Goal: Information Seeking & Learning: Learn about a topic

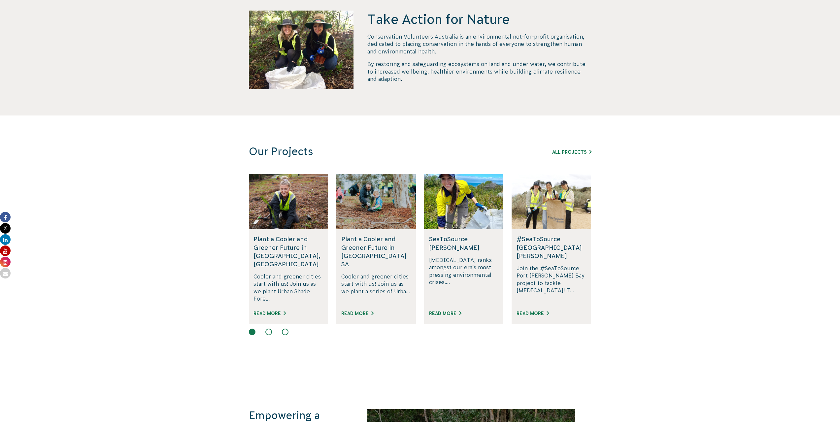
scroll to position [297, 0]
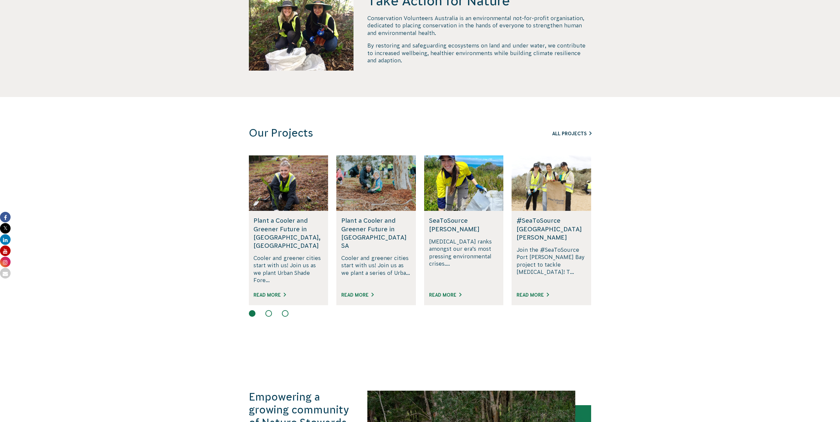
click at [582, 136] on link "All Projects" at bounding box center [571, 133] width 39 height 5
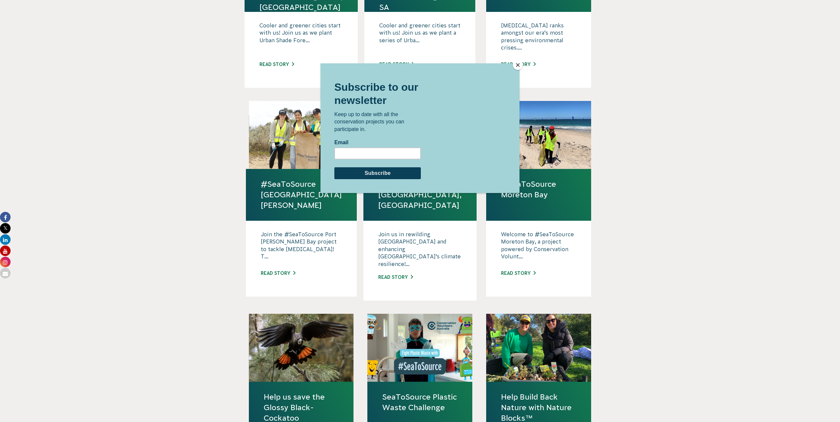
scroll to position [330, 0]
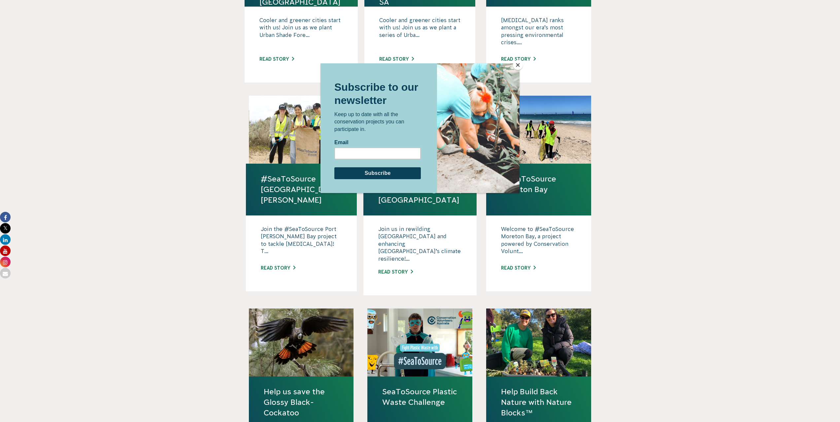
click at [519, 62] on button "Close" at bounding box center [518, 65] width 10 height 10
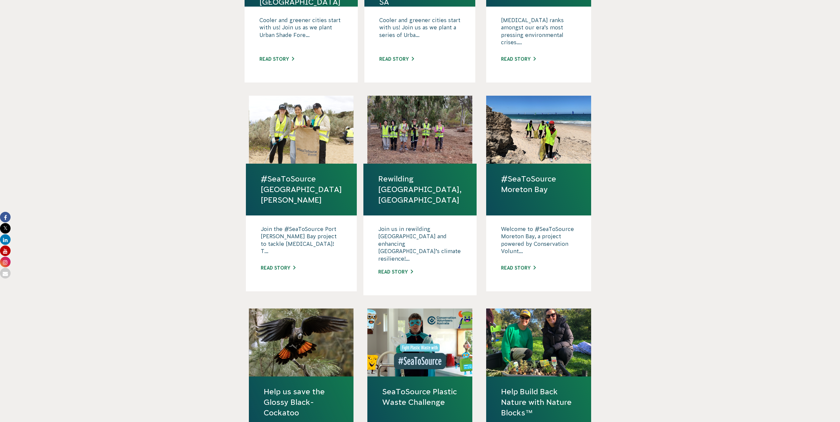
click at [296, 390] on link "Help us save the Glossy Black-Cockatoo" at bounding box center [301, 403] width 75 height 32
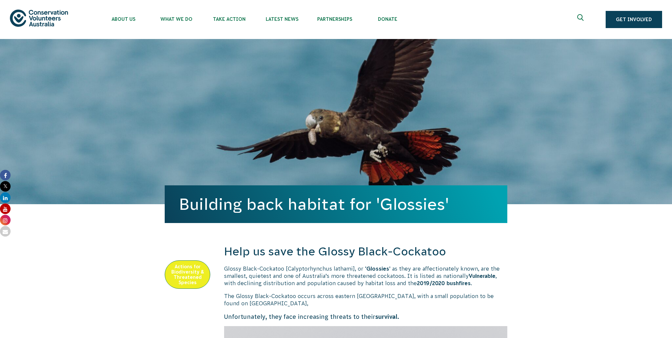
drag, startPoint x: 759, startPoint y: 1, endPoint x: 347, endPoint y: 280, distance: 497.5
click at [347, 280] on p "Glossy Black-Cockatoo [Calyptorhynchus lathami], or ‘ Glossies ’ as they are af…" at bounding box center [365, 276] width 283 height 22
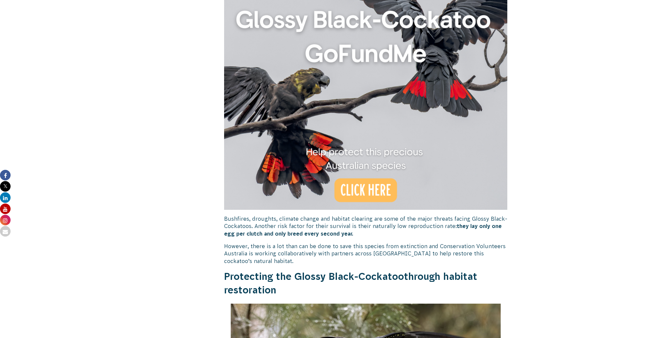
scroll to position [399, 0]
click at [377, 195] on img at bounding box center [365, 68] width 283 height 283
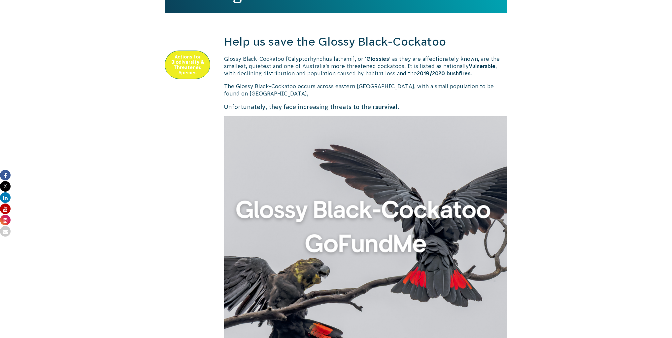
scroll to position [161, 0]
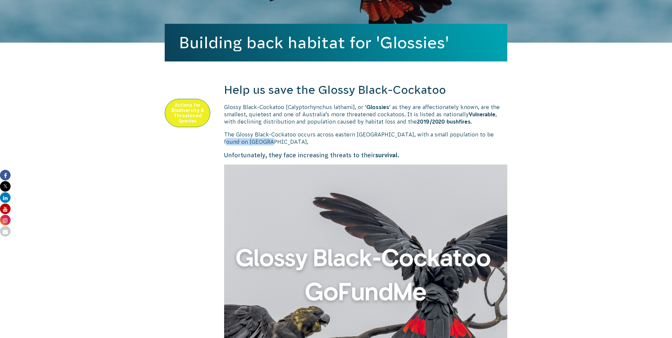
drag, startPoint x: 224, startPoint y: 144, endPoint x: 265, endPoint y: 143, distance: 41.3
click at [265, 143] on span "The Glossy Black-Cockatoo occurs across eastern [GEOGRAPHIC_DATA], with a small…" at bounding box center [359, 137] width 270 height 13
copy span "[GEOGRAPHIC_DATA]"
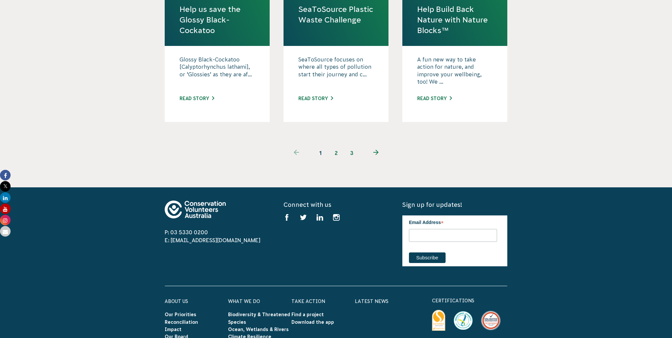
scroll to position [713, 0]
